Goal: Check status: Check status

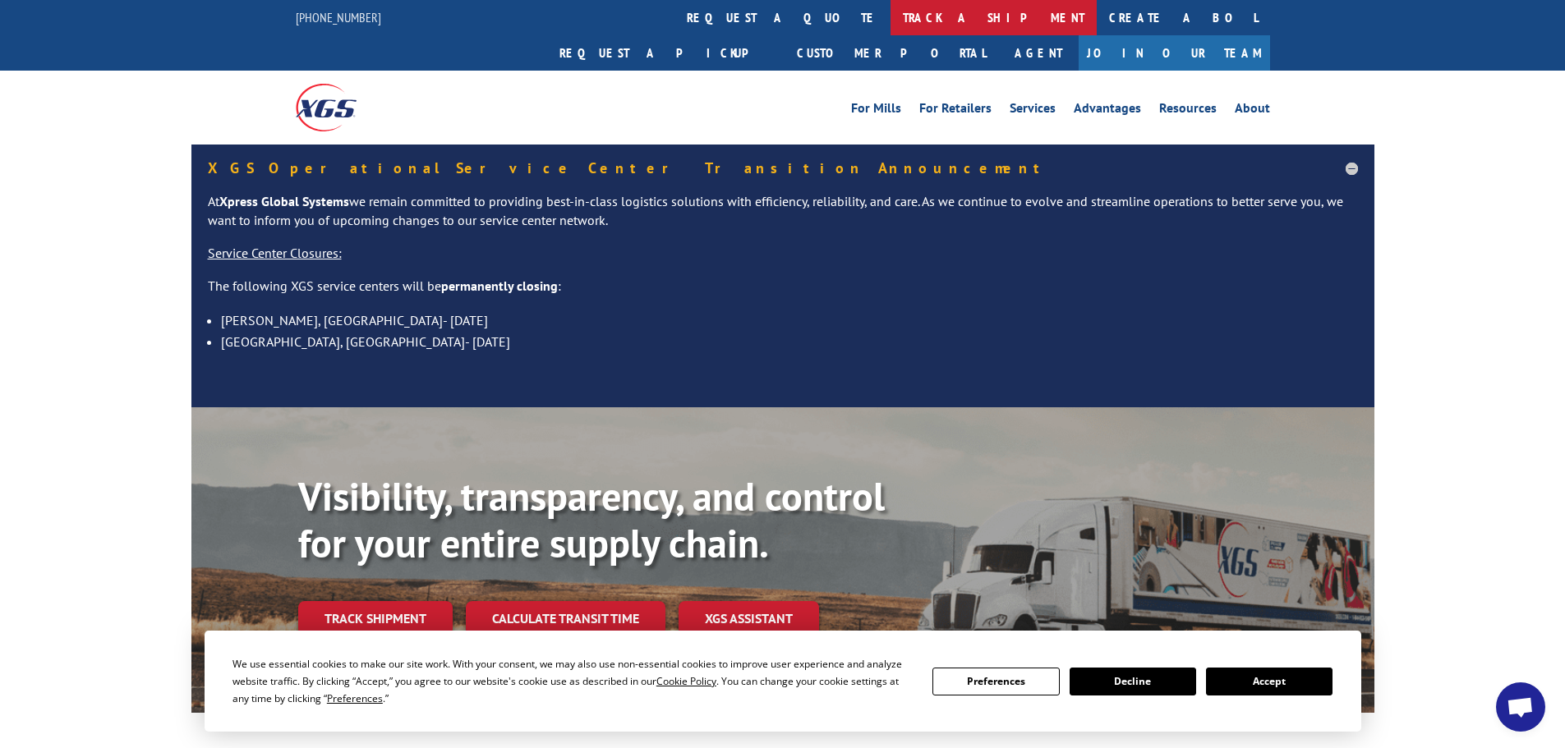
click at [891, 12] on link "track a shipment" at bounding box center [994, 17] width 206 height 35
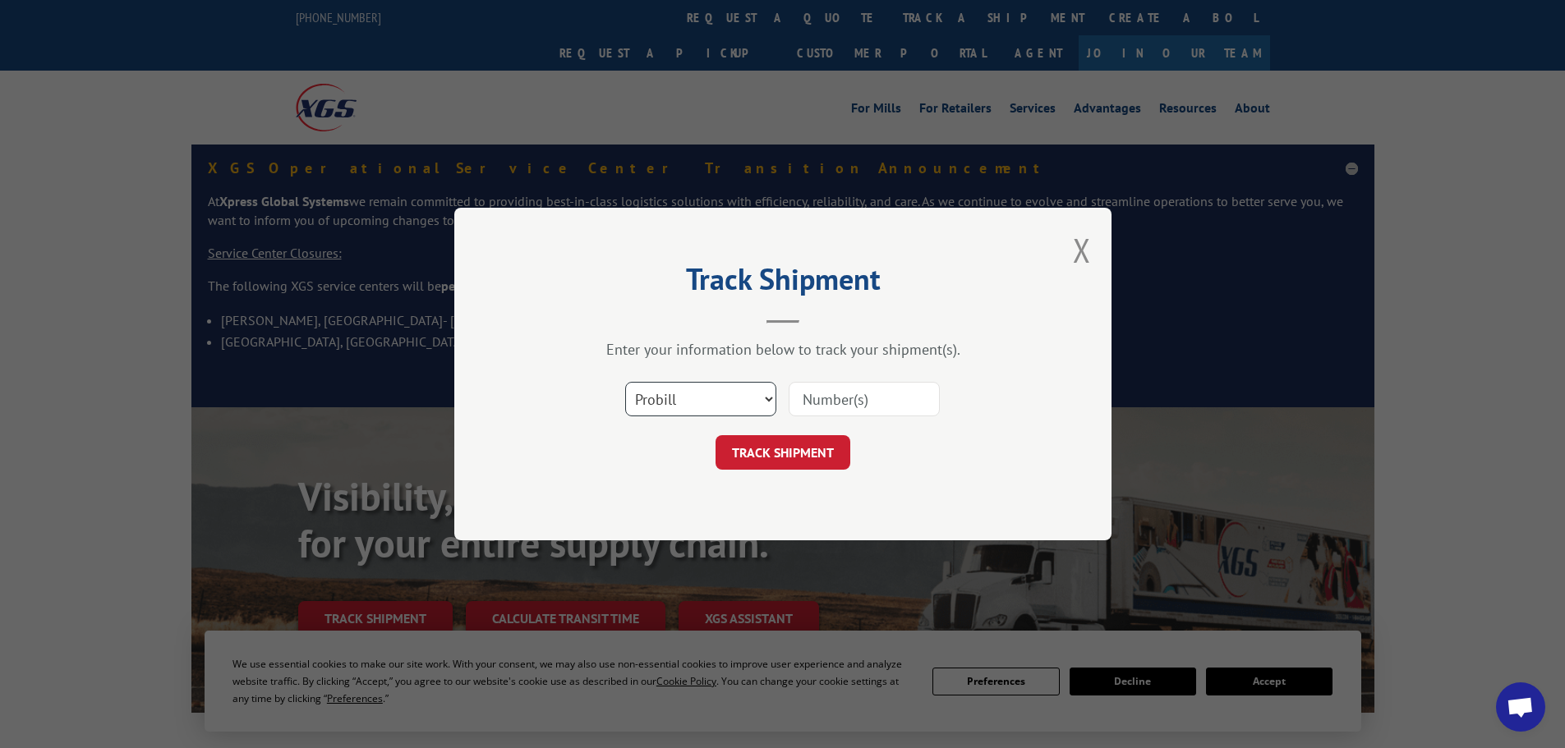
click at [685, 402] on select "Select category... Probill BOL PO" at bounding box center [700, 399] width 151 height 35
select select "bol"
click at [625, 382] on select "Select category... Probill BOL PO" at bounding box center [700, 399] width 151 height 35
click at [847, 401] on input at bounding box center [864, 399] width 151 height 35
paste input "438893"
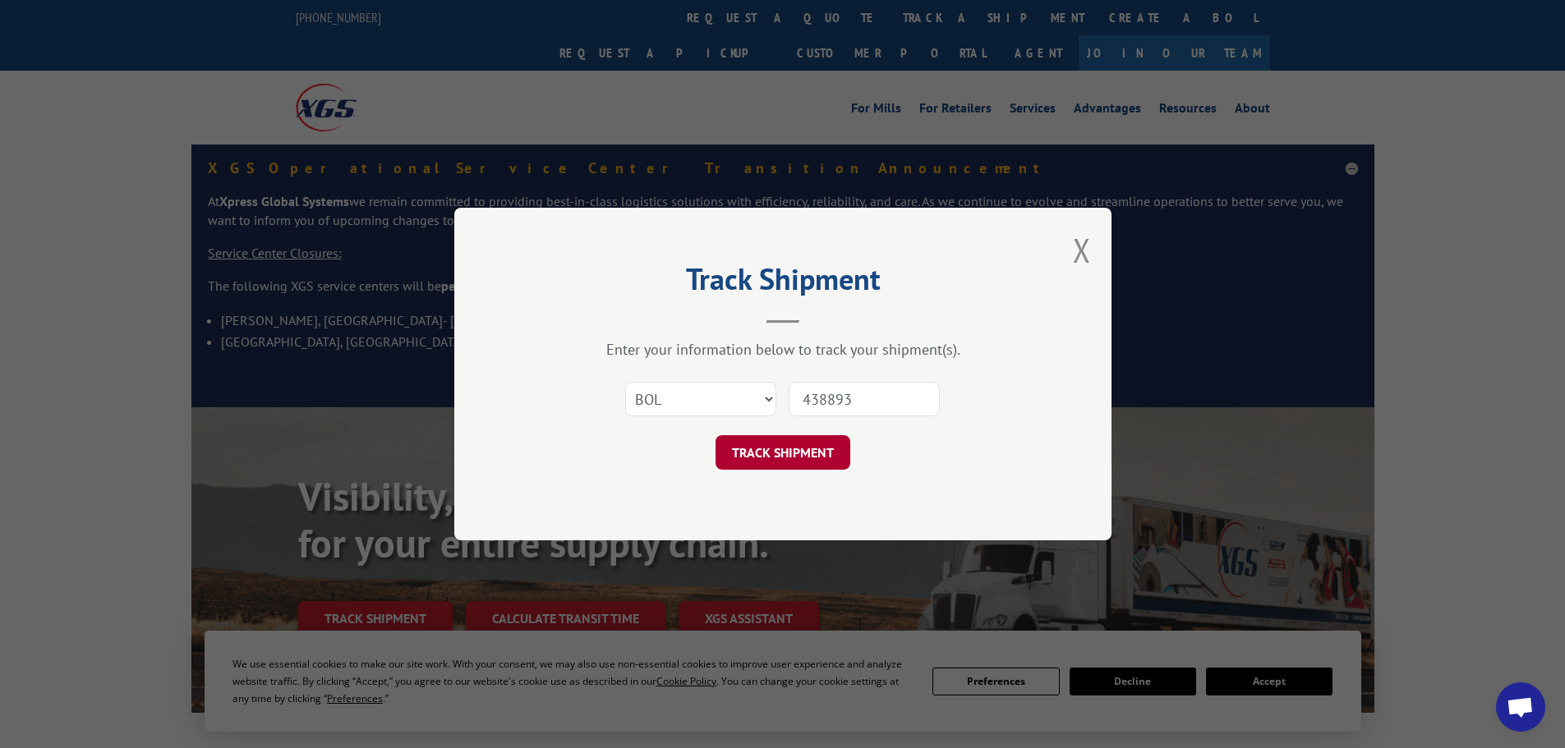
type input "438893"
click at [831, 461] on button "TRACK SHIPMENT" at bounding box center [783, 452] width 135 height 35
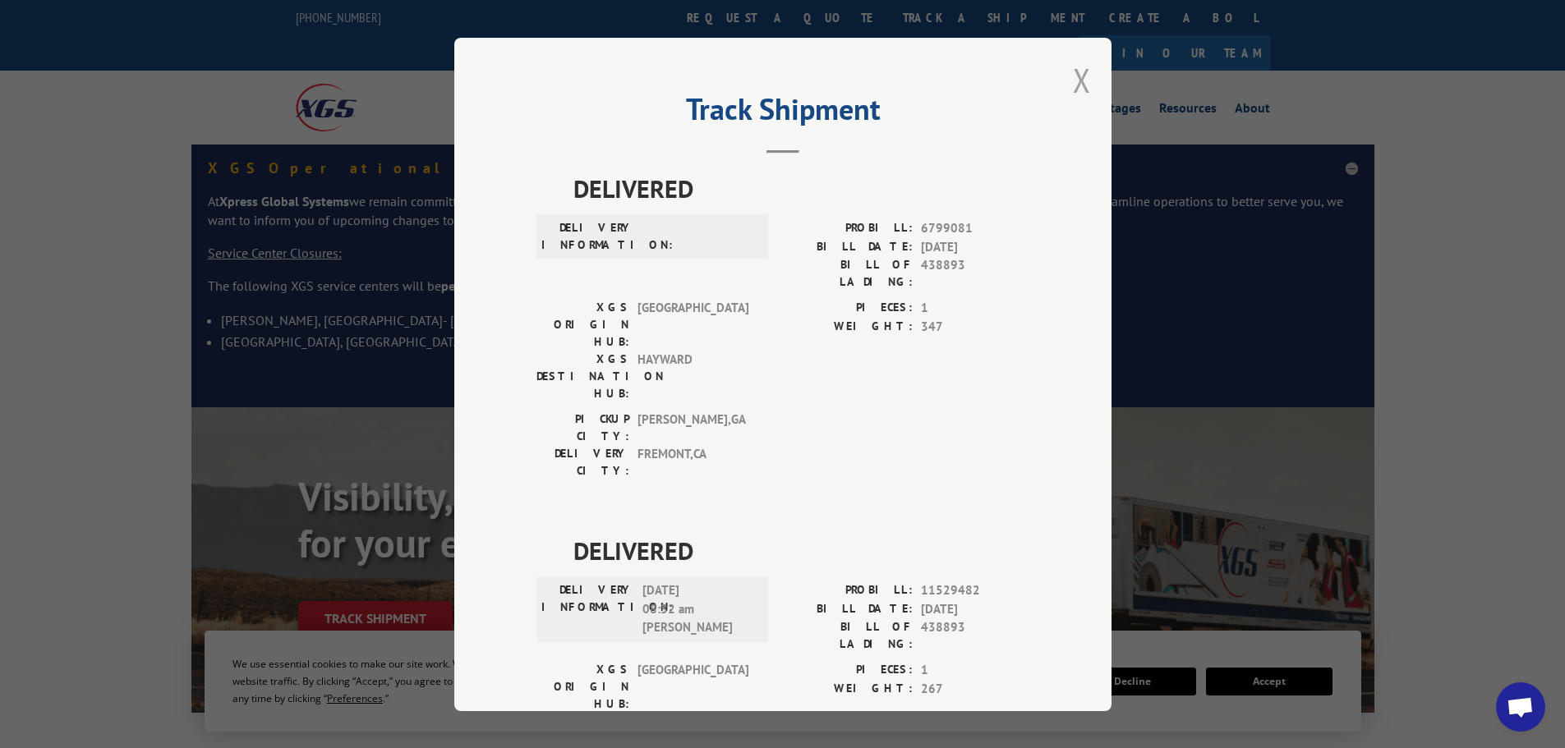
click at [1076, 94] on button "Close modal" at bounding box center [1082, 80] width 18 height 44
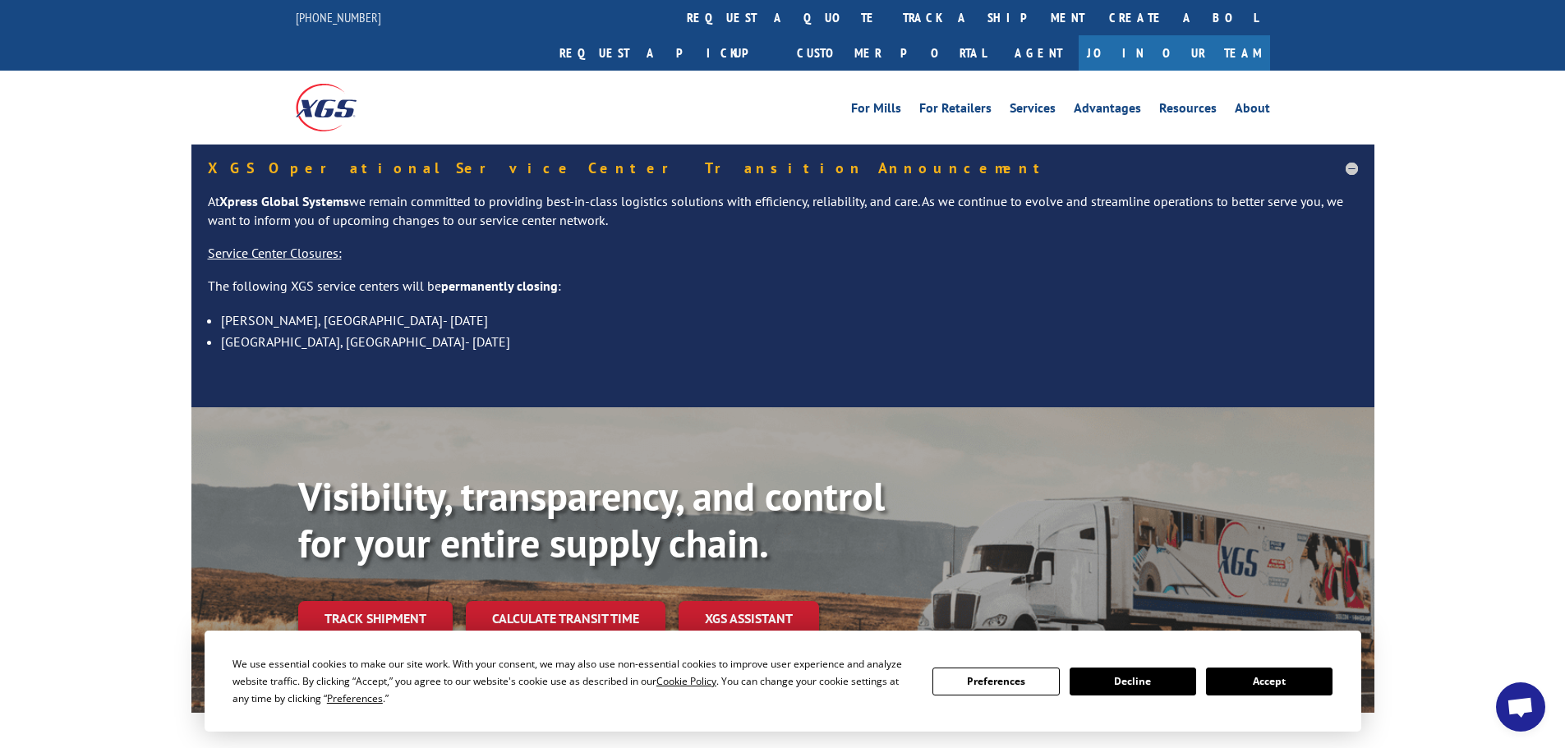
click at [1097, 21] on link "Create a BOL" at bounding box center [1183, 17] width 173 height 35
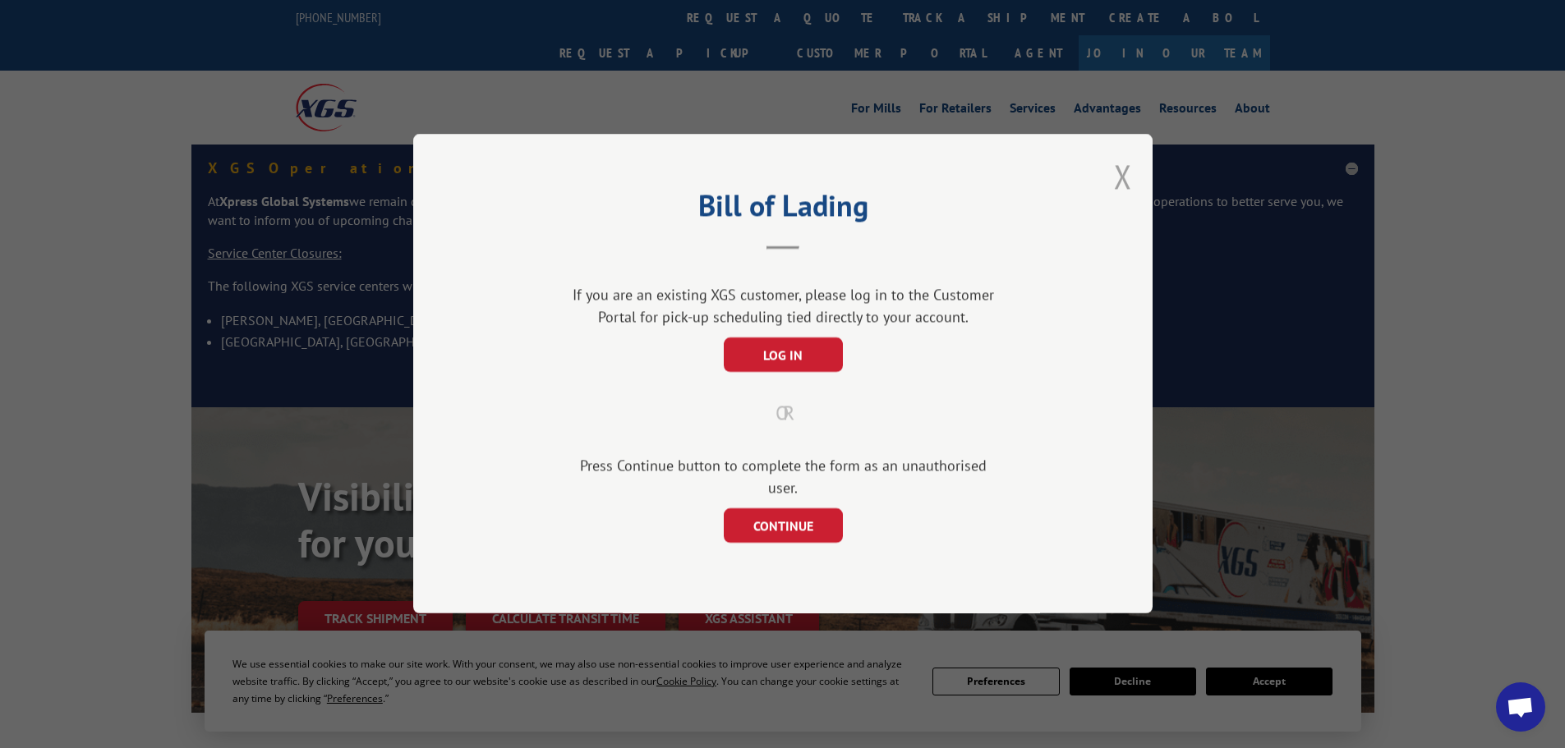
click at [1120, 192] on button "Close modal" at bounding box center [1123, 176] width 18 height 44
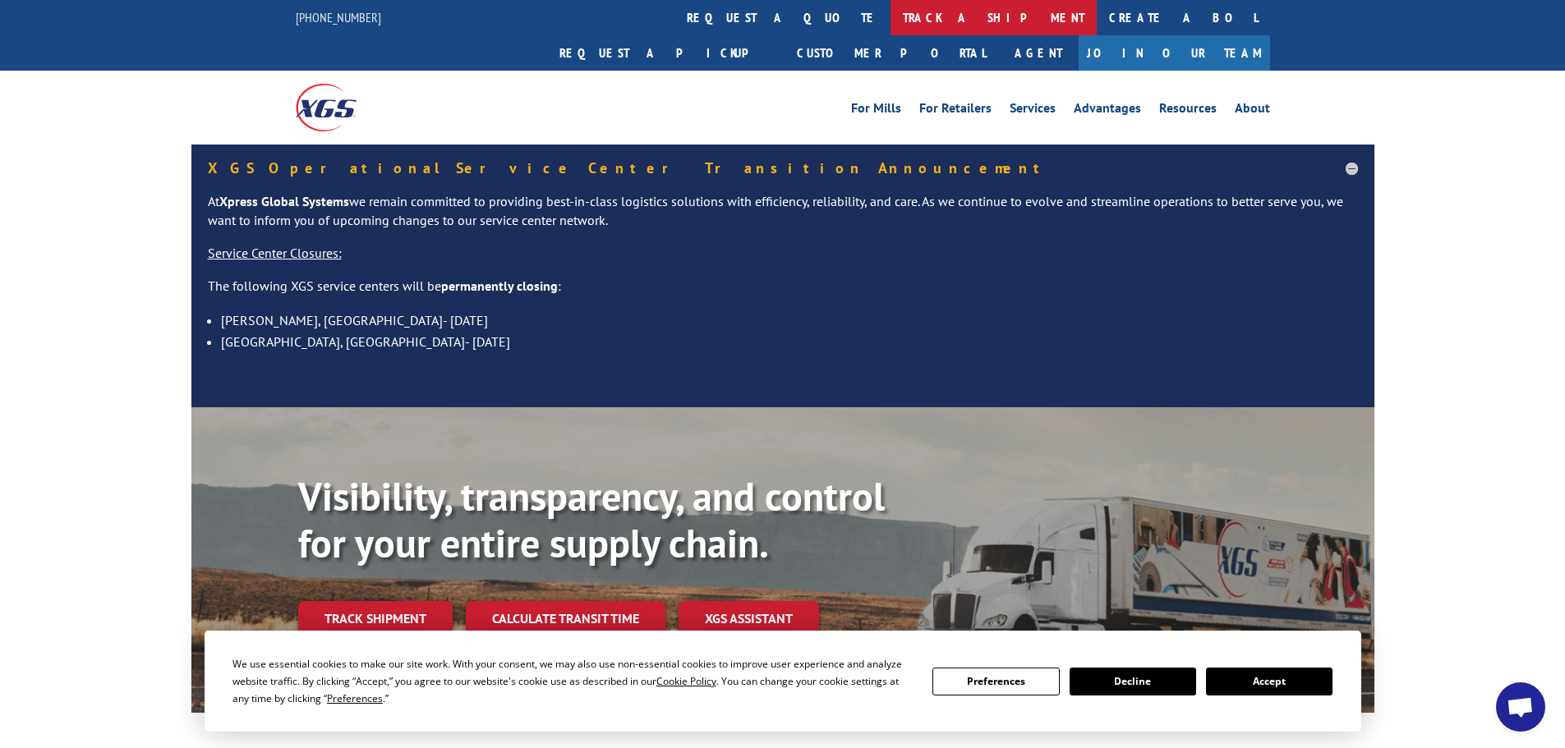
click at [891, 9] on link "track a shipment" at bounding box center [994, 17] width 206 height 35
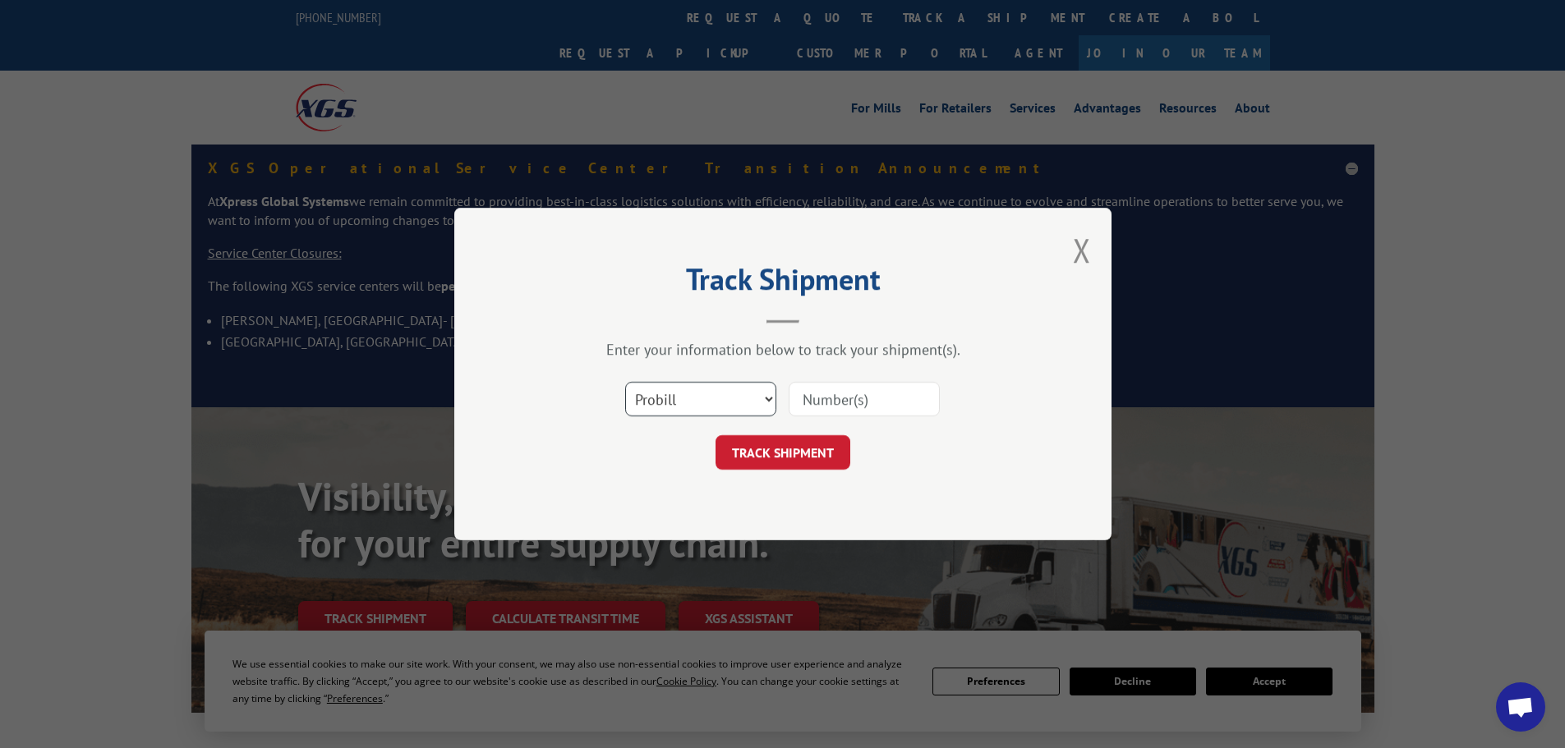
click at [745, 410] on select "Select category... Probill BOL PO" at bounding box center [700, 399] width 151 height 35
select select "bol"
click at [625, 382] on select "Select category... Probill BOL PO" at bounding box center [700, 399] width 151 height 35
click at [917, 411] on input at bounding box center [864, 399] width 151 height 35
paste input "5106628"
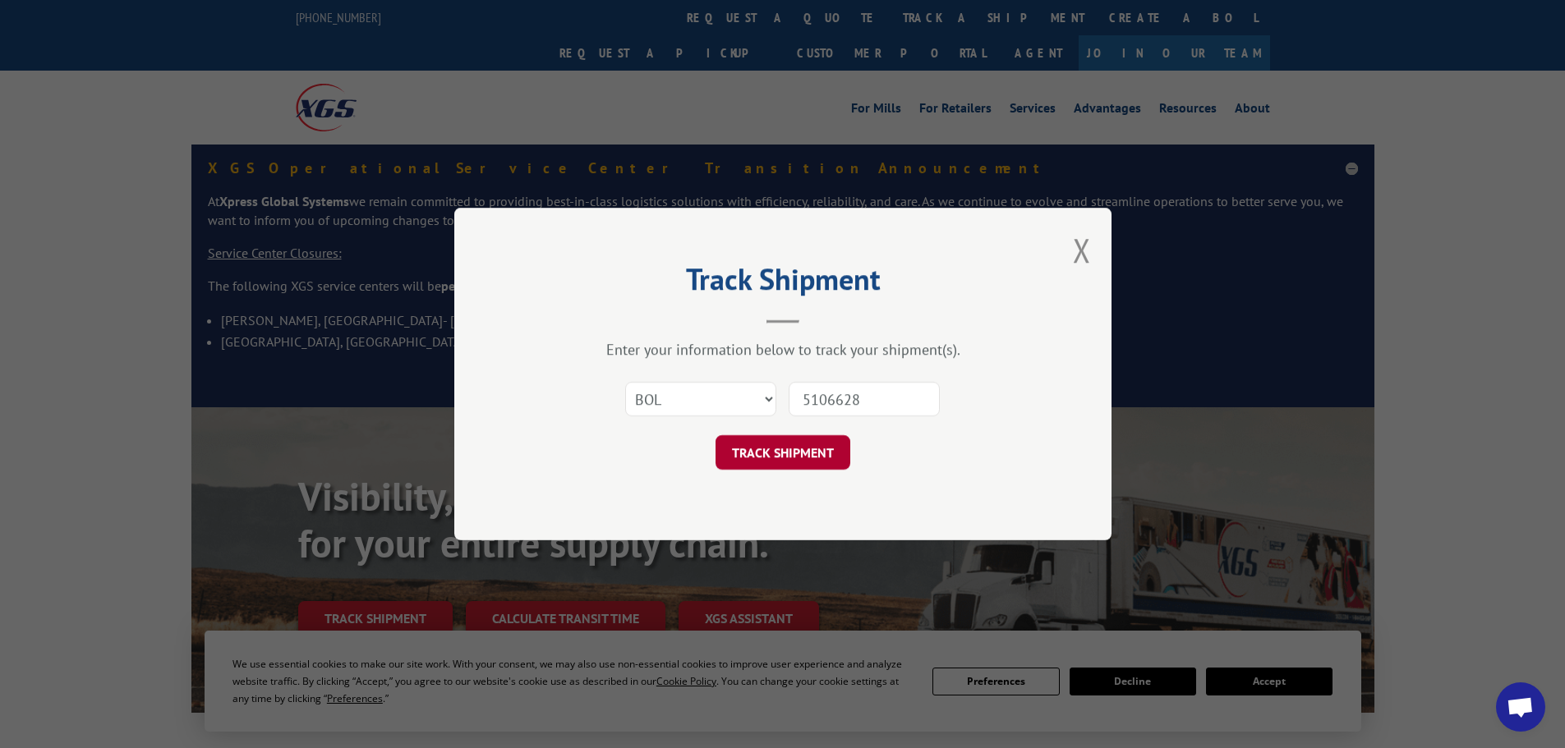
type input "5106628"
click at [782, 460] on button "TRACK SHIPMENT" at bounding box center [783, 452] width 135 height 35
